Goal: Transaction & Acquisition: Purchase product/service

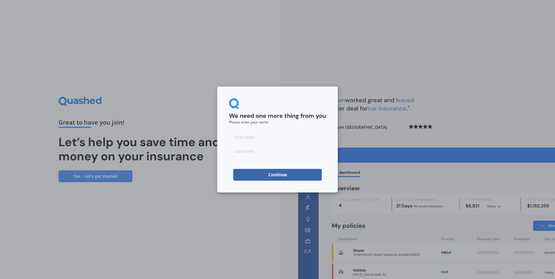
click at [249, 137] on input at bounding box center [277, 137] width 97 height 12
type input "Gillian"
click at [243, 152] on input at bounding box center [277, 151] width 97 height 12
type input "[PERSON_NAME]"
click at [272, 176] on button "Continue" at bounding box center [277, 175] width 89 height 12
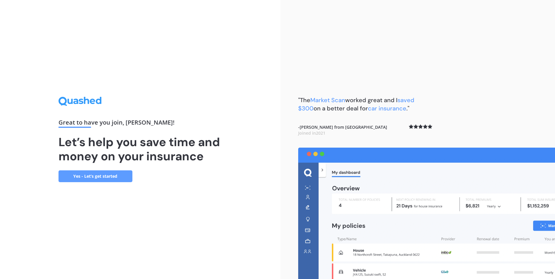
click at [88, 179] on link "Yes - Let’s get started" at bounding box center [96, 177] width 74 height 12
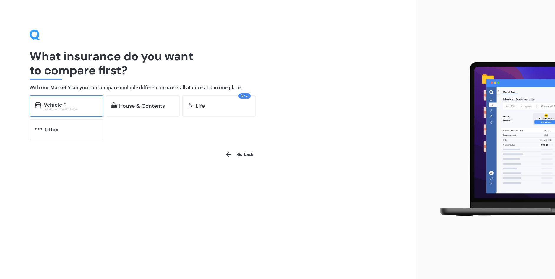
click at [57, 108] on div "Excludes commercial vehicles" at bounding box center [71, 109] width 54 height 2
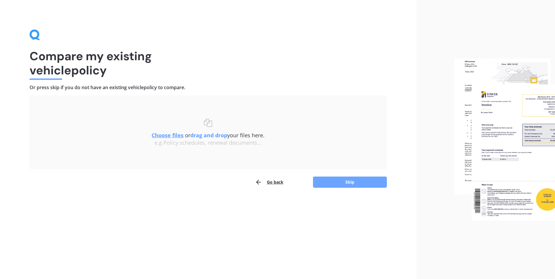
click at [339, 181] on button "Skip" at bounding box center [350, 182] width 74 height 11
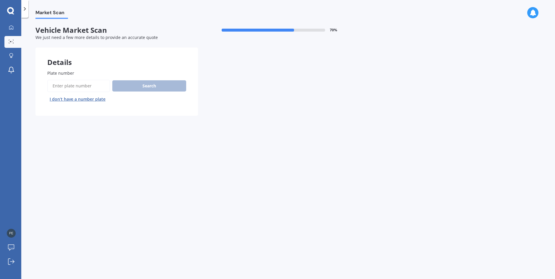
click at [72, 87] on input "Plate number" at bounding box center [78, 86] width 63 height 12
type input "RJR985"
click at [136, 84] on button "Search" at bounding box center [149, 85] width 74 height 11
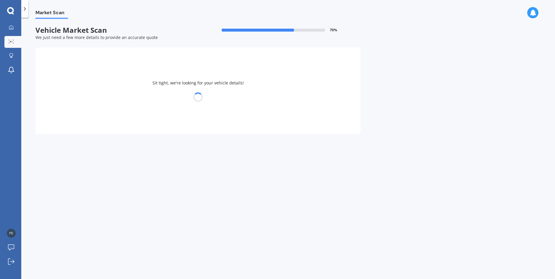
select select "SKODA"
select select "FABIA"
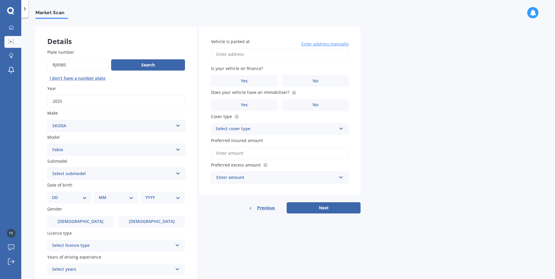
scroll to position [30, 0]
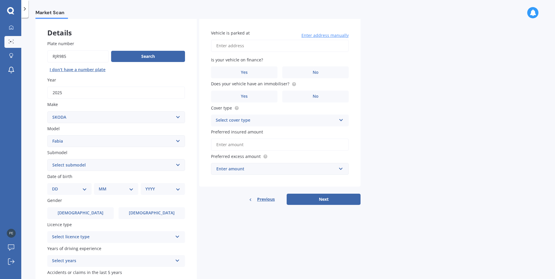
click at [232, 44] on input "Vehicle is parked at" at bounding box center [280, 46] width 138 height 12
type input "[STREET_ADDRESS]"
click at [319, 74] on label "No" at bounding box center [315, 73] width 67 height 12
click at [0, 0] on input "No" at bounding box center [0, 0] width 0 height 0
click at [311, 97] on label "No" at bounding box center [315, 97] width 67 height 12
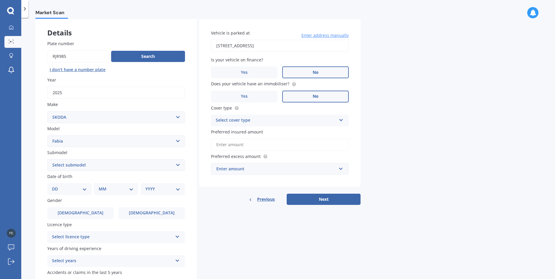
click at [0, 0] on input "No" at bounding box center [0, 0] width 0 height 0
click at [339, 119] on icon at bounding box center [341, 119] width 5 height 4
click at [230, 133] on span "Comprehensive" at bounding box center [231, 132] width 31 height 6
click at [280, 143] on input "Preferred insured amount" at bounding box center [280, 145] width 138 height 12
click at [221, 146] on input "Preferred insured amount" at bounding box center [280, 145] width 138 height 12
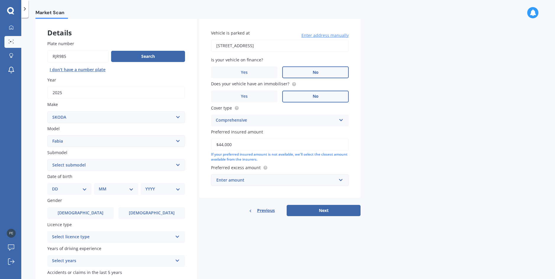
type input "$44,000"
click at [342, 181] on input "text" at bounding box center [278, 180] width 132 height 11
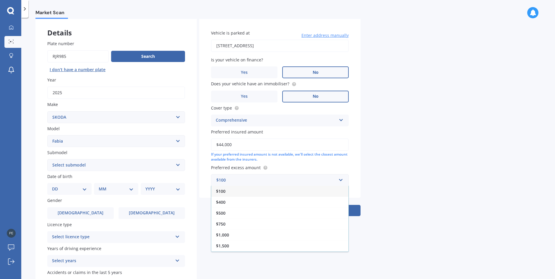
click at [222, 215] on span "$500" at bounding box center [220, 214] width 9 height 6
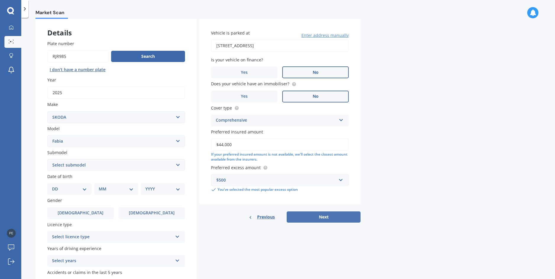
click at [314, 219] on button "Next" at bounding box center [324, 217] width 74 height 11
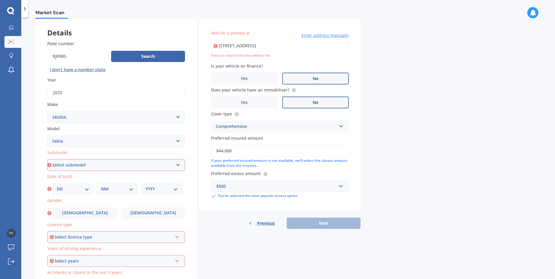
click at [76, 164] on select "Select submodel (All other) 1.2 TSi 77KW 1.4 8KW TSI DSG 1.2P/7A vRS VRS Petrol…" at bounding box center [116, 165] width 138 height 12
select select "1.4"
click at [47, 159] on select "Select submodel (All other) 1.2 TSi 77KW 1.4 8KW TSI DSG 1.2P/7A vRS VRS Petrol…" at bounding box center [116, 165] width 138 height 12
click at [87, 188] on select "DD 01 02 03 04 05 06 07 08 09 10 11 12 13 14 15 16 17 18 19 20 21 22 23 24 25 2…" at bounding box center [73, 189] width 33 height 7
select select "23"
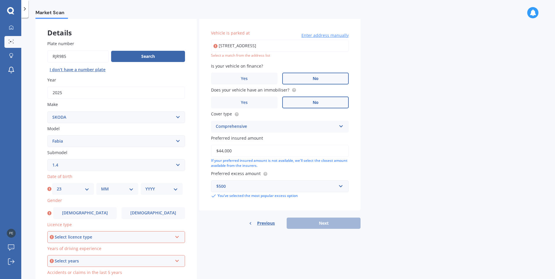
click at [57, 186] on select "DD 01 02 03 04 05 06 07 08 09 10 11 12 13 14 15 16 17 18 19 20 21 22 23 24 25 2…" at bounding box center [73, 189] width 33 height 7
click at [130, 190] on select "MM 01 02 03 04 05 06 07 08 09 10 11 12" at bounding box center [117, 189] width 33 height 7
select select "10"
click at [101, 186] on select "MM 01 02 03 04 05 06 07 08 09 10 11 12" at bounding box center [117, 189] width 33 height 7
click at [175, 189] on select "YYYY 2025 2024 2023 2022 2021 2020 2019 2018 2017 2016 2015 2014 2013 2012 2011…" at bounding box center [161, 189] width 33 height 7
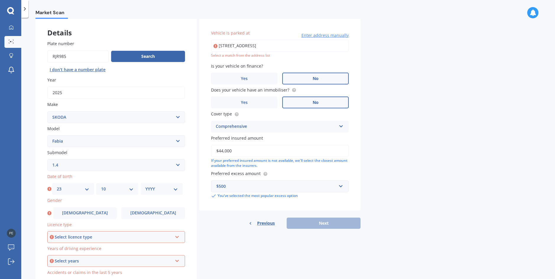
select select "1965"
click at [145, 186] on select "YYYY 2025 2024 2023 2022 2021 2020 2019 2018 2017 2016 2015 2014 2013 2012 2011…" at bounding box center [161, 189] width 33 height 7
click at [149, 215] on span "[DEMOGRAPHIC_DATA]" at bounding box center [153, 213] width 47 height 5
click at [0, 0] on input "[DEMOGRAPHIC_DATA]" at bounding box center [0, 0] width 0 height 0
click at [178, 237] on icon at bounding box center [177, 236] width 5 height 4
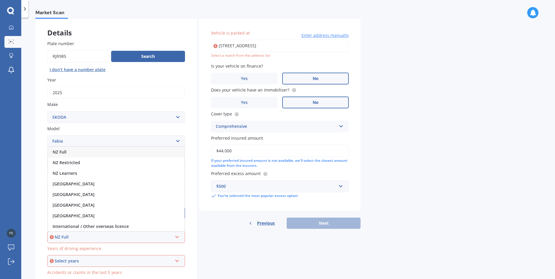
click at [62, 151] on span "NZ Full" at bounding box center [60, 152] width 14 height 6
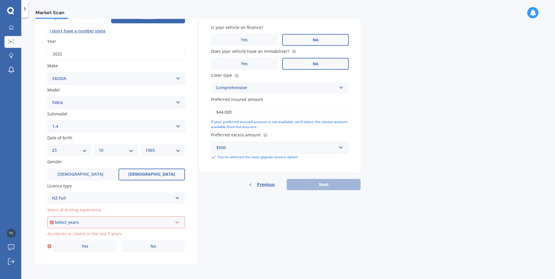
scroll to position [69, 0]
click at [179, 223] on icon at bounding box center [177, 221] width 5 height 4
click at [75, 169] on span "5 or more years" at bounding box center [69, 169] width 32 height 6
click at [151, 246] on span "No" at bounding box center [154, 246] width 6 height 5
click at [0, 0] on input "No" at bounding box center [0, 0] width 0 height 0
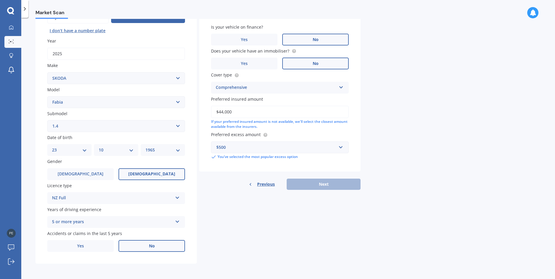
click at [249, 240] on div "Details Plate number Search I don’t have a number plate Year [DATE] Make Select…" at bounding box center [197, 121] width 325 height 285
click at [308, 42] on label "No" at bounding box center [315, 40] width 67 height 12
click at [0, 0] on input "No" at bounding box center [0, 0] width 0 height 0
click at [313, 64] on span "No" at bounding box center [316, 63] width 6 height 5
click at [0, 0] on input "No" at bounding box center [0, 0] width 0 height 0
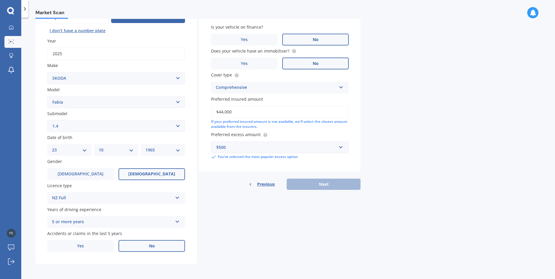
click at [242, 114] on input "$44,000" at bounding box center [280, 112] width 138 height 12
click at [268, 147] on div "$500" at bounding box center [276, 147] width 120 height 7
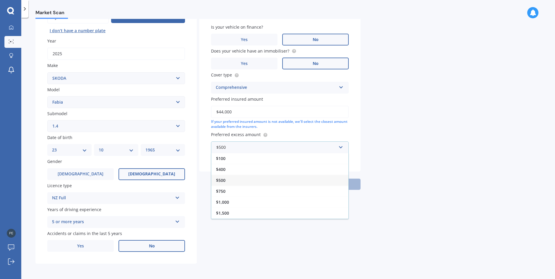
click at [221, 181] on span "$500" at bounding box center [220, 181] width 9 height 6
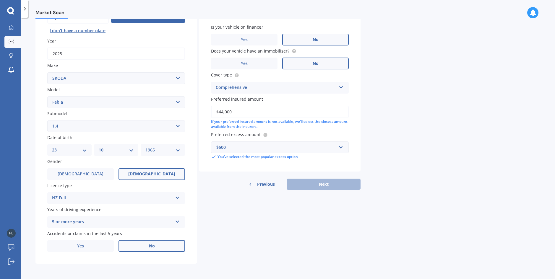
click at [319, 245] on div "Details Plate number Search I don’t have a number plate Year [DATE] Make Select…" at bounding box center [197, 121] width 325 height 285
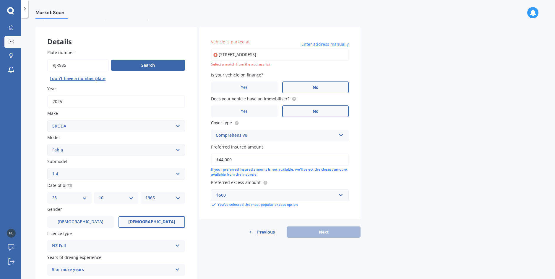
scroll to position [30, 0]
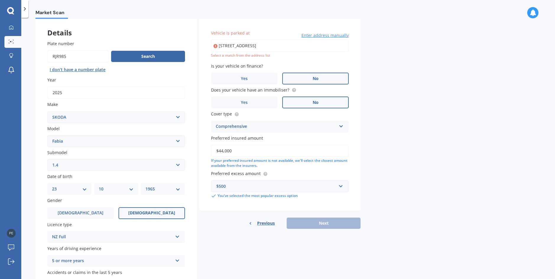
click at [177, 166] on select "Select submodel (All other) 1.2 TSi 77KW 1.4 8KW TSI DSG 1.2P/7A vRS VRS Petrol…" at bounding box center [116, 165] width 138 height 12
click at [47, 159] on select "Select submodel (All other) 1.2 TSi 77KW 1.4 8KW TSI DSG 1.2P/7A vRS VRS Petrol…" at bounding box center [116, 165] width 138 height 12
click at [176, 164] on select "Select submodel (All other) 1.2 TSi 77KW 1.4 8KW TSI DSG 1.2P/7A vRS VRS Petrol…" at bounding box center [116, 165] width 138 height 12
select select "1.4"
click at [47, 159] on select "Select submodel (All other) 1.2 TSi 77KW 1.4 8KW TSI DSG 1.2P/7A vRS VRS Petrol…" at bounding box center [116, 165] width 138 height 12
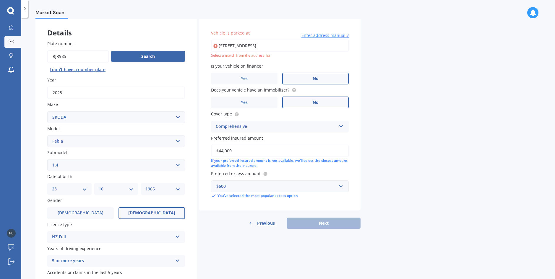
click at [152, 214] on span "[DEMOGRAPHIC_DATA]" at bounding box center [151, 213] width 47 height 5
click at [0, 0] on input "[DEMOGRAPHIC_DATA]" at bounding box center [0, 0] width 0 height 0
click at [215, 230] on div "Details Plate number Search I don’t have a number plate Year [DATE] Make Select…" at bounding box center [197, 160] width 325 height 285
click at [318, 223] on div "Previous Next" at bounding box center [279, 223] width 161 height 11
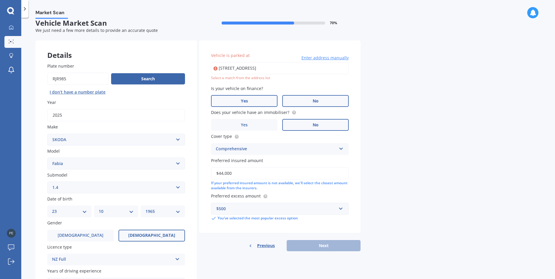
scroll to position [0, 0]
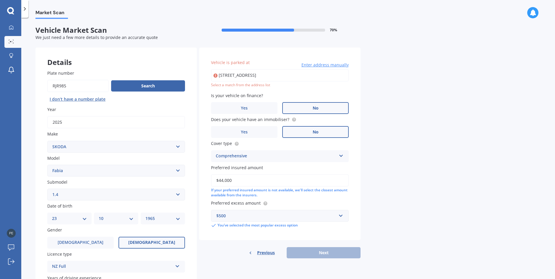
click at [304, 74] on input "[STREET_ADDRESS]" at bounding box center [280, 75] width 138 height 12
click at [313, 76] on input "[STREET_ADDRESS]" at bounding box center [280, 75] width 138 height 12
click at [271, 75] on input "[STREET_ADDRESS]" at bounding box center [280, 75] width 138 height 12
click at [272, 75] on input "[STREET_ADDRESS]" at bounding box center [280, 75] width 138 height 12
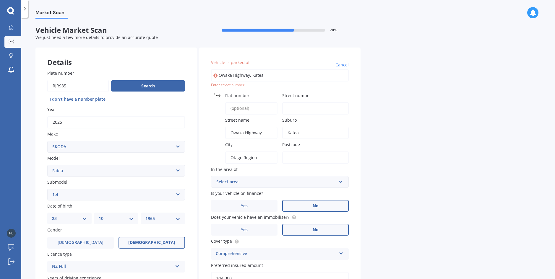
click at [271, 75] on input "Owaka Highway, Katea" at bounding box center [280, 75] width 138 height 12
drag, startPoint x: 266, startPoint y: 75, endPoint x: 177, endPoint y: 82, distance: 89.3
click at [180, 82] on div "Details Plate number Search I don’t have a number plate Year [DATE] Make Select…" at bounding box center [197, 202] width 325 height 309
type input "2"
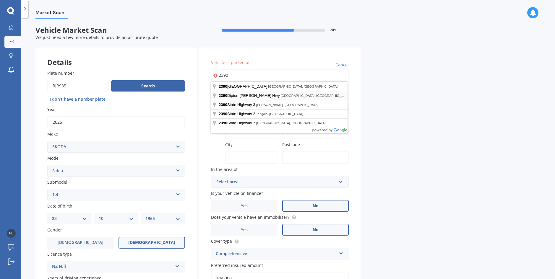
type input "[STREET_ADDRESS]"
type input "2390"
type input "9271"
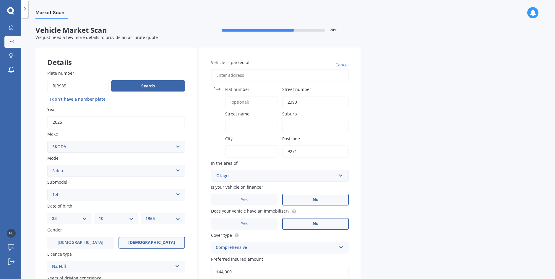
type input "[STREET_ADDRESS]"
click at [426, 135] on div "Market Scan Vehicle Market Scan 70 % We just need a few more details to provide…" at bounding box center [288, 150] width 534 height 262
click at [296, 125] on input "Suburb" at bounding box center [315, 127] width 67 height 12
click at [293, 101] on input "Street number" at bounding box center [315, 102] width 67 height 12
type input "2390"
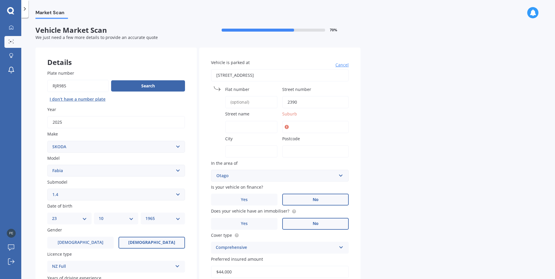
type input "9271"
click at [378, 143] on div "Market Scan Vehicle Market Scan 70 % We just need a few more details to provide…" at bounding box center [288, 150] width 534 height 262
click at [223, 74] on input "Vehicle is parked at" at bounding box center [280, 75] width 138 height 12
type input "[STREET_ADDRESS]"
click at [261, 75] on input "[STREET_ADDRESS]" at bounding box center [280, 75] width 138 height 12
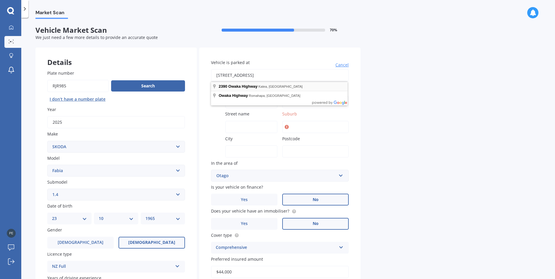
type input "[STREET_ADDRESS]"
type input "2390"
type input "Owaka Highway"
type input "Katea"
type input "Otago Region"
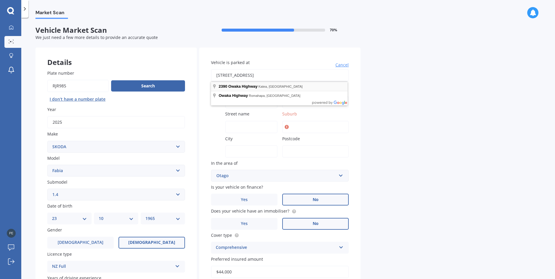
type input "9271"
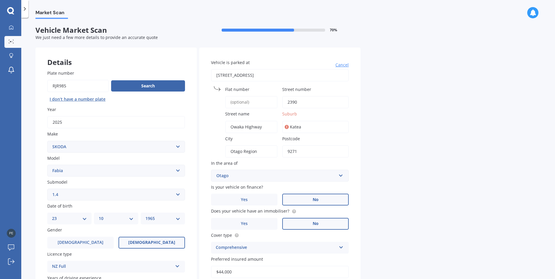
click at [430, 152] on div "Market Scan Vehicle Market Scan 70 % We just need a few more details to provide…" at bounding box center [288, 150] width 534 height 262
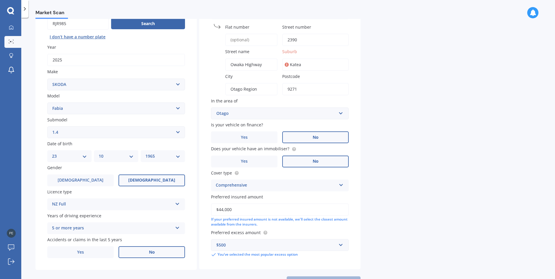
scroll to position [27, 0]
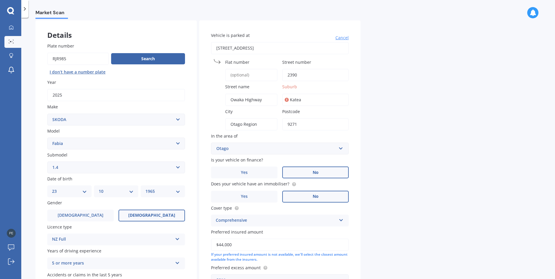
click at [294, 102] on input "Katea" at bounding box center [315, 100] width 67 height 12
drag, startPoint x: 308, startPoint y: 100, endPoint x: 276, endPoint y: 100, distance: 32.2
click at [276, 100] on div "Vehicle is parked at [STREET_ADDRESS] [GEOGRAPHIC_DATA] number [GEOGRAPHIC_DATA…" at bounding box center [279, 162] width 161 height 284
click at [306, 99] on input "Katea" at bounding box center [315, 100] width 67 height 12
click at [410, 118] on div "Market Scan Vehicle Market Scan 70 % We just need a few more details to provide…" at bounding box center [288, 150] width 534 height 262
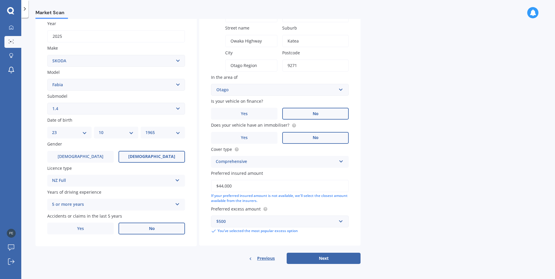
scroll to position [86, 0]
click at [327, 254] on button "Next" at bounding box center [324, 258] width 74 height 11
select select "23"
select select "10"
select select "1965"
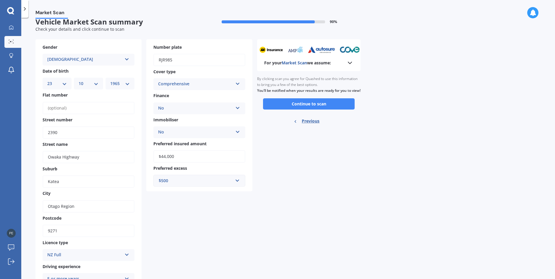
scroll to position [0, 0]
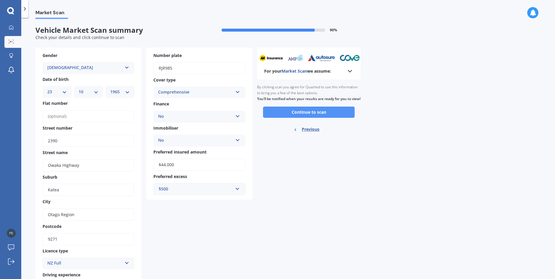
click at [294, 117] on button "Continue to scan" at bounding box center [309, 112] width 92 height 11
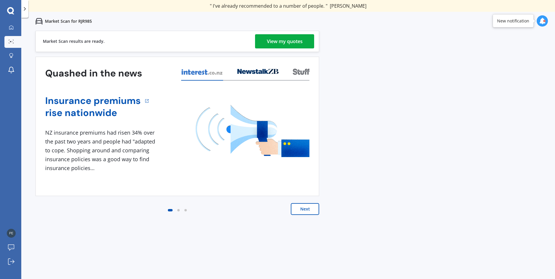
click at [284, 43] on div "View my quotes" at bounding box center [285, 41] width 36 height 14
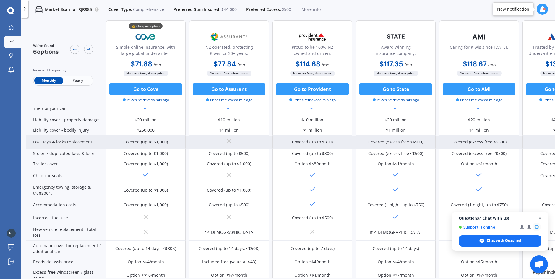
scroll to position [89, 0]
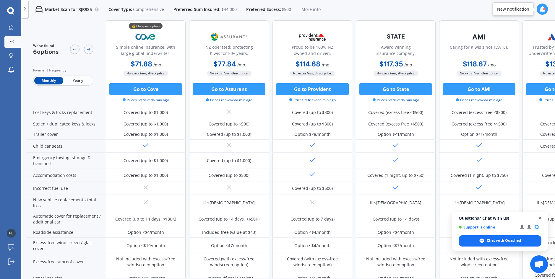
click at [539, 219] on span "Close chat" at bounding box center [540, 218] width 7 height 7
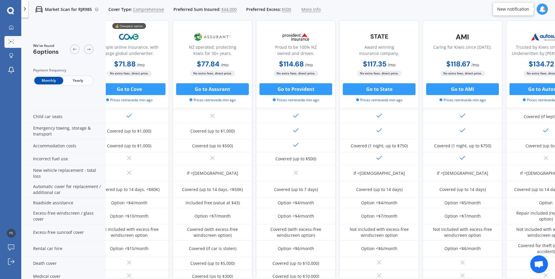
scroll to position [118, 0]
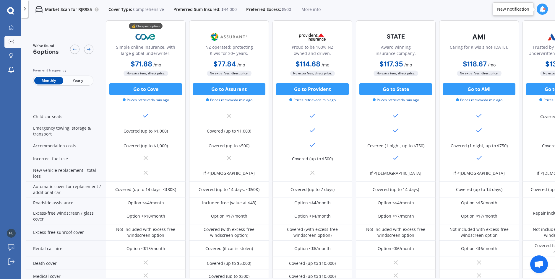
click at [79, 80] on span "Yearly" at bounding box center [77, 81] width 29 height 8
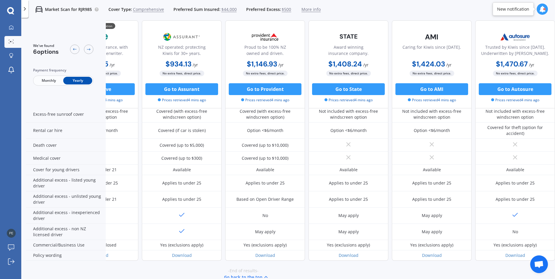
scroll to position [237, 0]
